Goal: Task Accomplishment & Management: Manage account settings

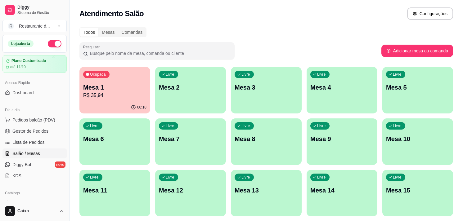
scroll to position [41, 0]
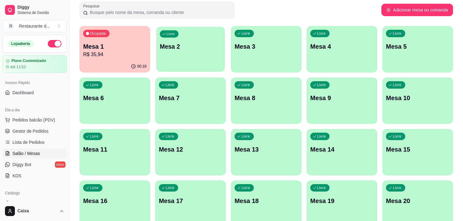
click at [192, 62] on div "Livre Mesa 2" at bounding box center [190, 46] width 69 height 38
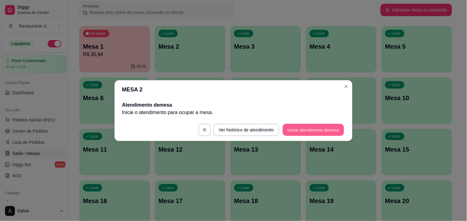
click at [310, 127] on button "Iniciar atendimento de mesa" at bounding box center [313, 130] width 61 height 12
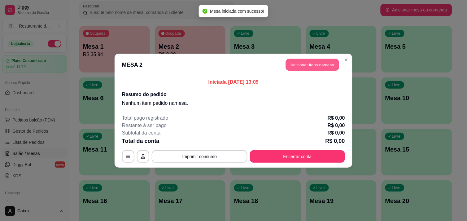
click at [311, 61] on button "Adicionar itens na mesa" at bounding box center [312, 65] width 53 height 12
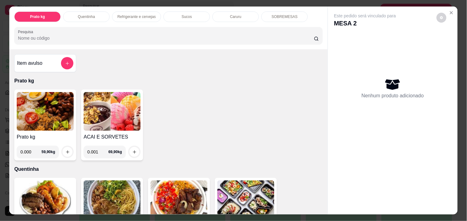
click at [100, 148] on input "0.001" at bounding box center [97, 152] width 21 height 12
type input "0.126"
click at [132, 150] on icon "increase-product-quantity" at bounding box center [134, 152] width 5 height 5
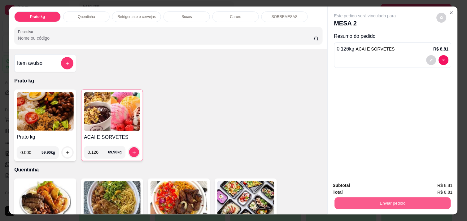
click at [379, 198] on button "Enviar pedido" at bounding box center [393, 203] width 116 height 12
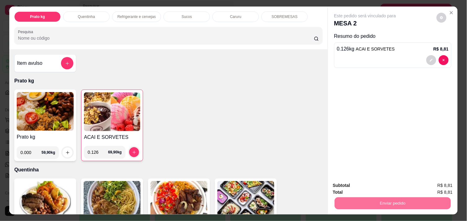
click at [429, 184] on button "Enviar pedido" at bounding box center [437, 185] width 34 height 11
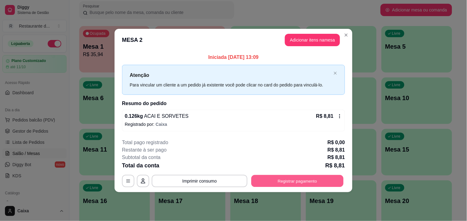
click at [312, 178] on button "Registrar pagamento" at bounding box center [298, 181] width 92 height 12
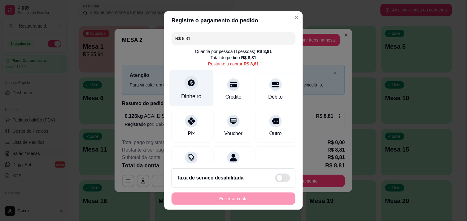
click at [188, 79] on icon at bounding box center [192, 83] width 8 height 8
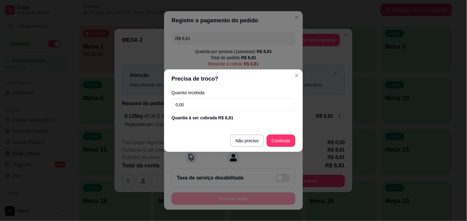
click at [185, 79] on header "Precisa de troco?" at bounding box center [233, 78] width 139 height 19
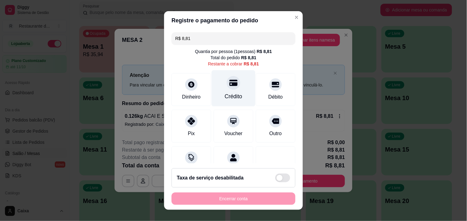
click at [227, 85] on div at bounding box center [234, 83] width 14 height 14
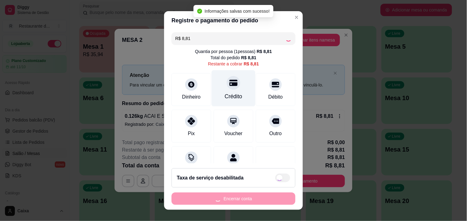
type input "R$ 0,00"
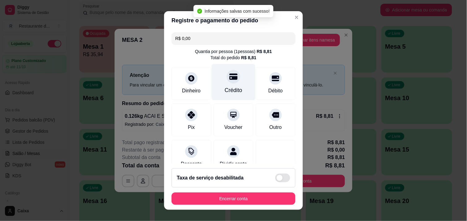
click at [220, 85] on div "Crédito" at bounding box center [234, 82] width 44 height 36
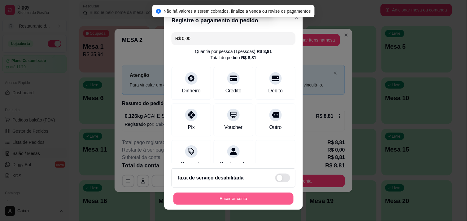
click at [230, 195] on button "Encerrar conta" at bounding box center [234, 199] width 120 height 12
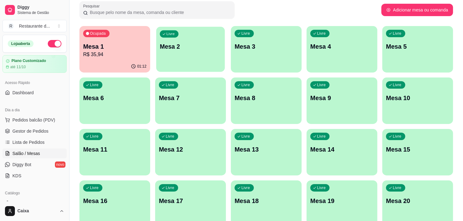
click at [180, 50] on p "Mesa 2" at bounding box center [190, 46] width 61 height 8
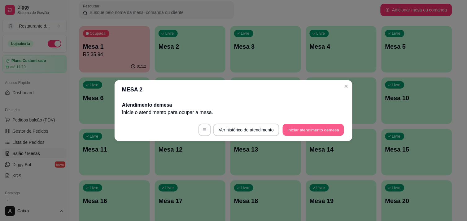
click at [299, 128] on button "Iniciar atendimento de mesa" at bounding box center [313, 130] width 61 height 12
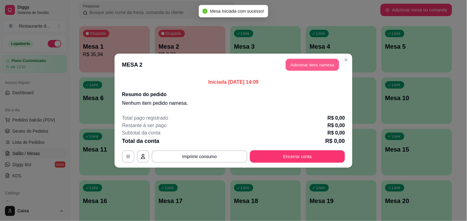
click at [317, 60] on button "Adicionar itens na mesa" at bounding box center [312, 65] width 53 height 12
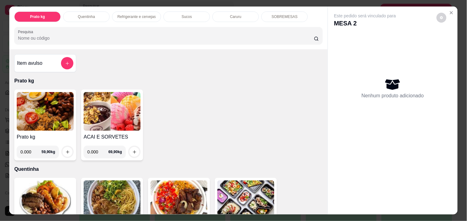
click at [31, 148] on input "0.000" at bounding box center [30, 152] width 21 height 12
type input "0.436"
click at [65, 150] on icon "increase-product-quantity" at bounding box center [67, 152] width 5 height 5
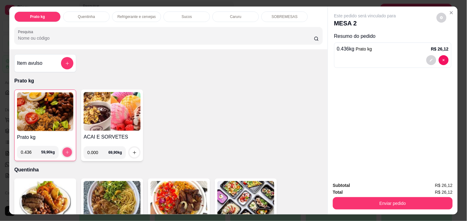
click at [65, 150] on icon "increase-product-quantity" at bounding box center [67, 152] width 5 height 5
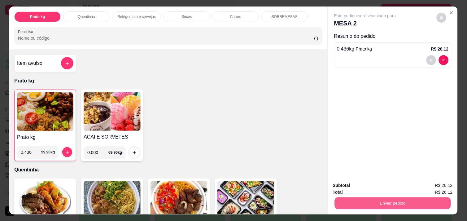
click at [381, 200] on button "Enviar pedido" at bounding box center [393, 203] width 116 height 12
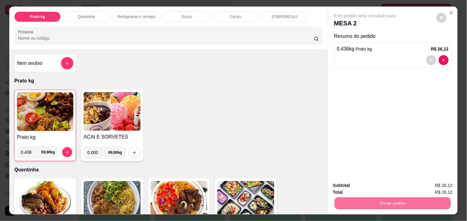
click at [427, 183] on button "Enviar pedido" at bounding box center [437, 185] width 34 height 11
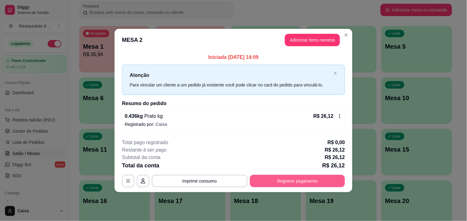
click at [284, 179] on button "Registrar pagamento" at bounding box center [297, 181] width 95 height 12
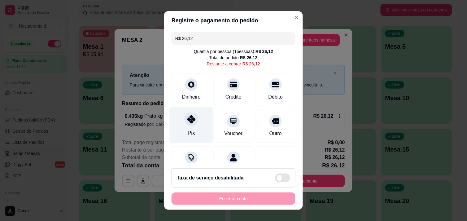
click at [192, 120] on div at bounding box center [192, 120] width 14 height 14
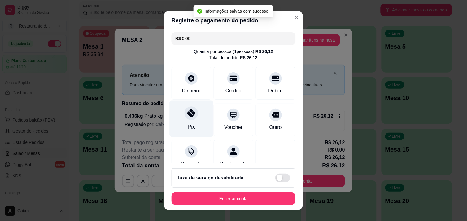
type input "R$ 0,00"
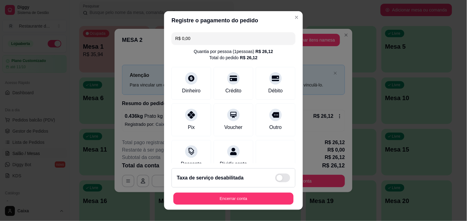
click at [237, 193] on div "Encerrar conta" at bounding box center [234, 199] width 124 height 12
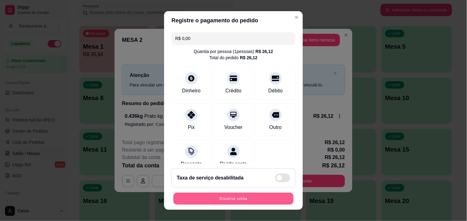
click at [233, 203] on button "Encerrar conta" at bounding box center [234, 199] width 120 height 12
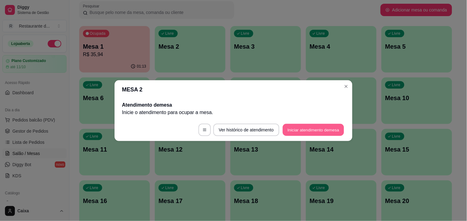
click at [314, 125] on button "Iniciar atendimento de mesa" at bounding box center [313, 130] width 61 height 12
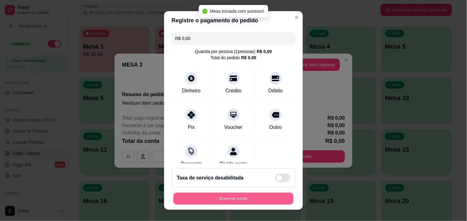
click at [212, 202] on button "Encerrar conta" at bounding box center [234, 199] width 120 height 12
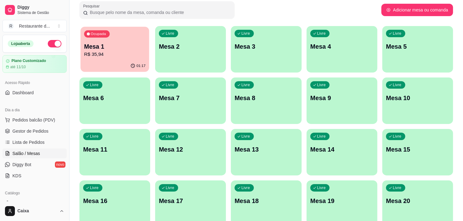
click at [115, 58] on div "Ocupada Mesa 1 R$ 35,94" at bounding box center [114, 43] width 69 height 33
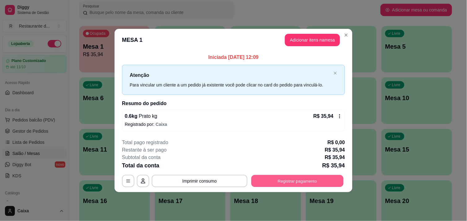
click at [298, 180] on button "Registrar pagamento" at bounding box center [298, 181] width 92 height 12
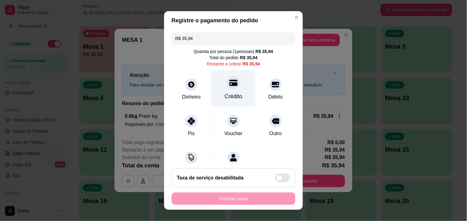
click at [230, 83] on icon at bounding box center [234, 83] width 8 height 6
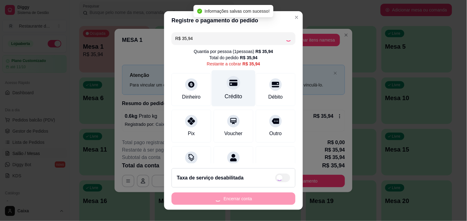
type input "R$ 0,00"
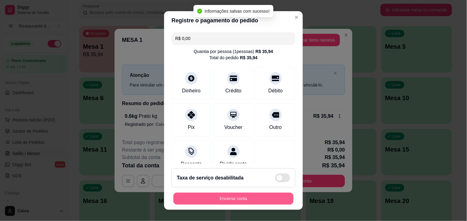
click at [234, 196] on button "Encerrar conta" at bounding box center [234, 199] width 120 height 12
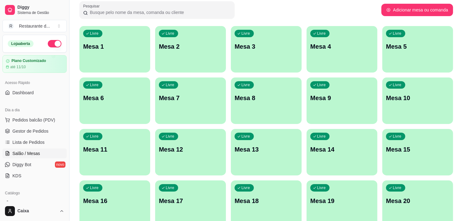
click at [459, 127] on div "Todos Mesas Comandas Pesquisar Adicionar mesa ou comanda Livre Mesa 1 Livre Mes…" at bounding box center [265, 212] width 393 height 458
